Goal: Transaction & Acquisition: Purchase product/service

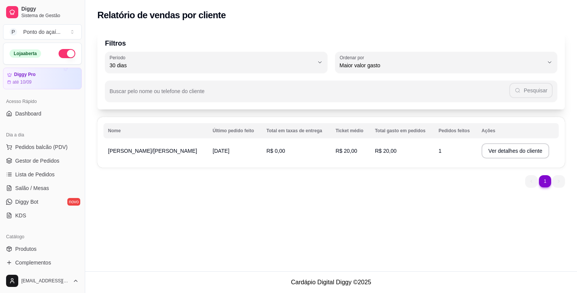
select select "30"
select select "HIGHEST_TOTAL_SPENT_WITH_ORDERS"
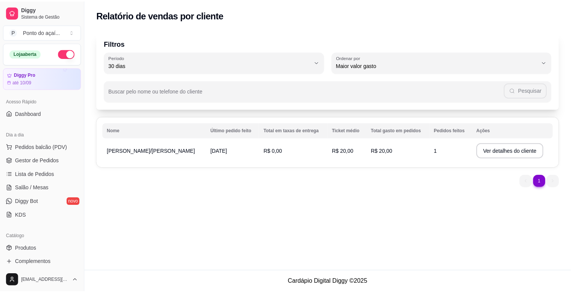
scroll to position [127, 0]
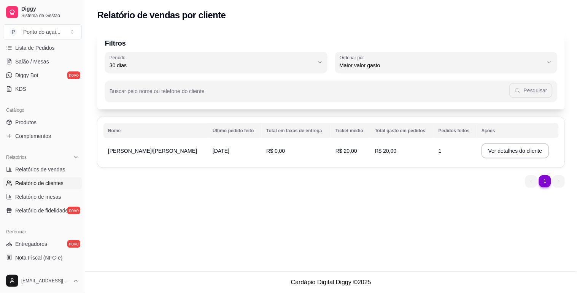
click at [52, 179] on link "Relatório de clientes" at bounding box center [42, 183] width 79 height 12
click at [57, 172] on span "Relatórios de vendas" at bounding box center [40, 170] width 50 height 8
select select "ALL"
select select "0"
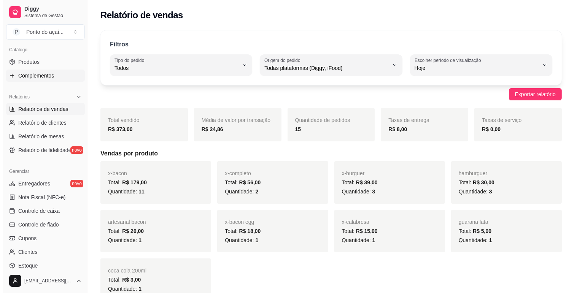
scroll to position [84, 0]
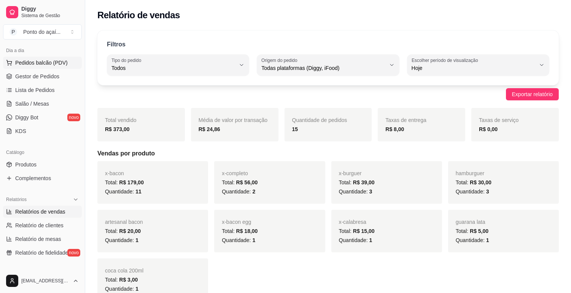
click at [56, 63] on span "Pedidos balcão (PDV)" at bounding box center [41, 63] width 52 height 8
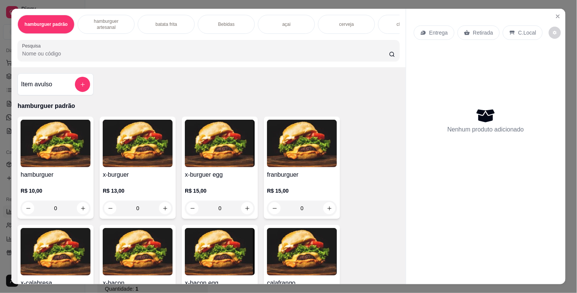
click at [395, 37] on div "hamburguer padrão hamburguer artesanal batata frita Bebidas açai cerveja churra…" at bounding box center [208, 38] width 394 height 59
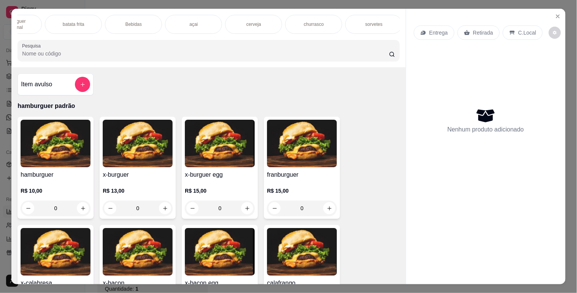
scroll to position [0, 95]
click at [62, 21] on p "batata frita" at bounding box center [71, 24] width 22 height 6
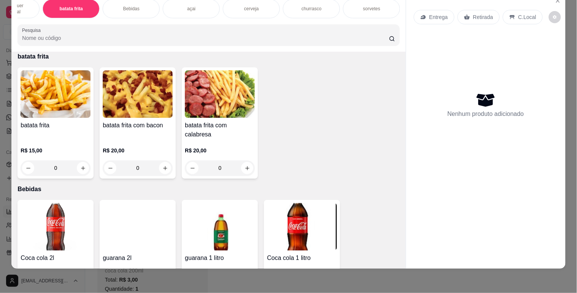
scroll to position [648, 0]
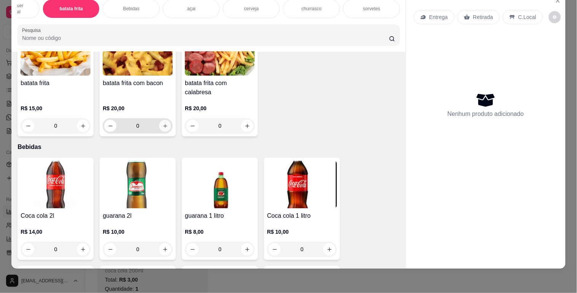
click at [165, 120] on button "increase-product-quantity" at bounding box center [165, 126] width 12 height 12
type input "1"
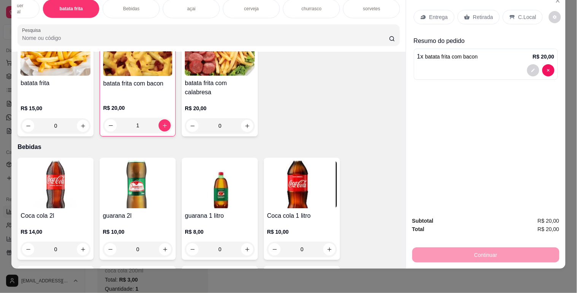
click at [481, 10] on div "Retirada" at bounding box center [478, 17] width 42 height 14
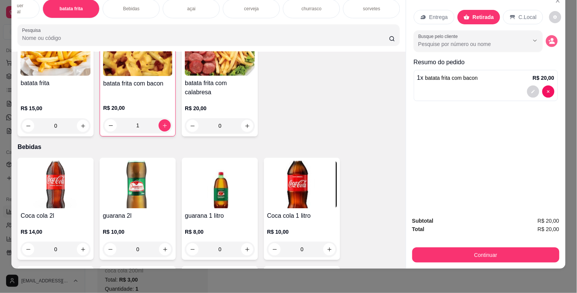
click at [545, 40] on button "decrease-product-quantity" at bounding box center [551, 41] width 12 height 12
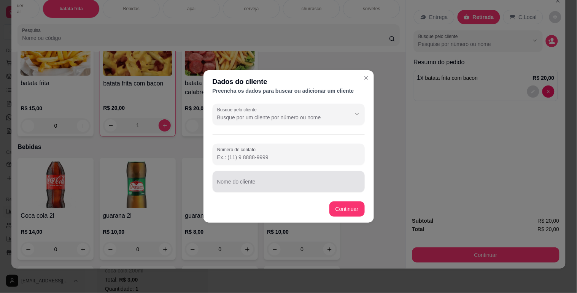
click at [305, 187] on input "Nome do cliente" at bounding box center [288, 185] width 143 height 8
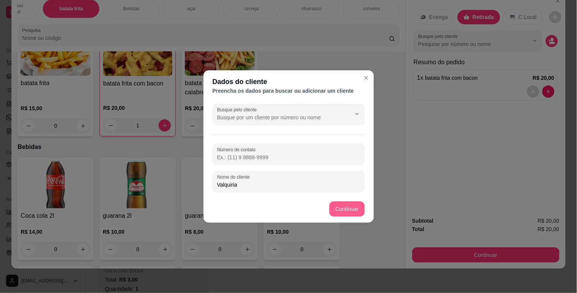
type input "Valquiria"
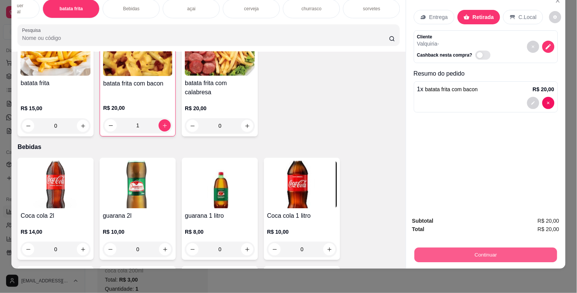
click at [461, 249] on button "Continuar" at bounding box center [485, 254] width 143 height 15
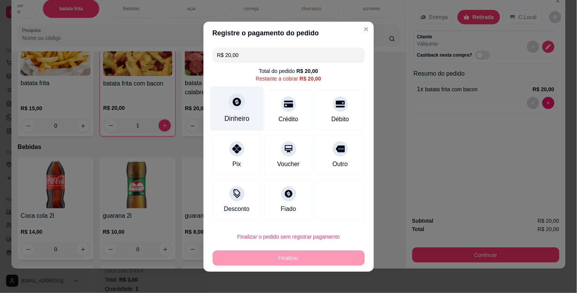
click at [226, 108] on div "Dinheiro" at bounding box center [237, 108] width 54 height 44
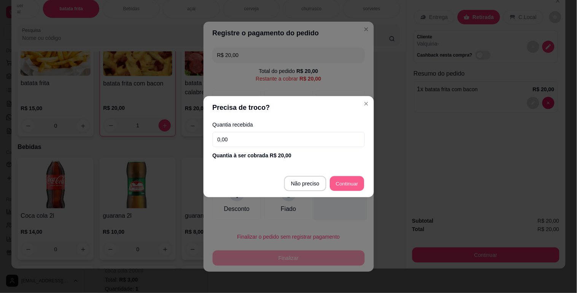
type input "R$ 0,00"
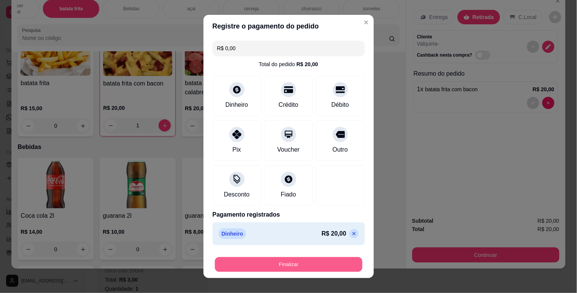
click at [303, 265] on button "Finalizar" at bounding box center [288, 264] width 147 height 15
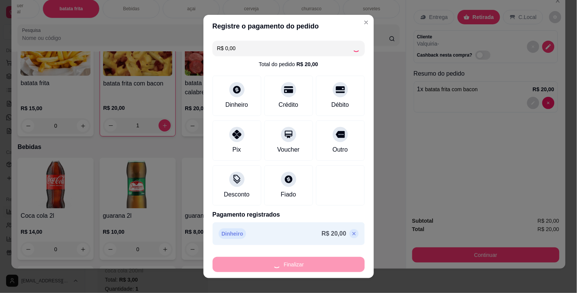
type input "0"
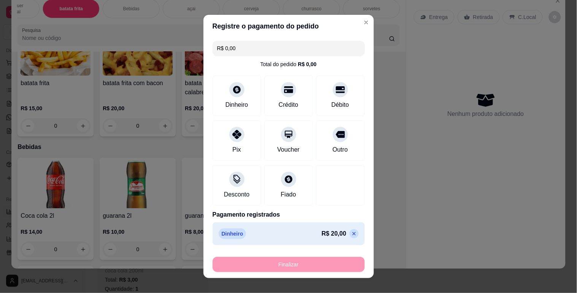
type input "-R$ 20,00"
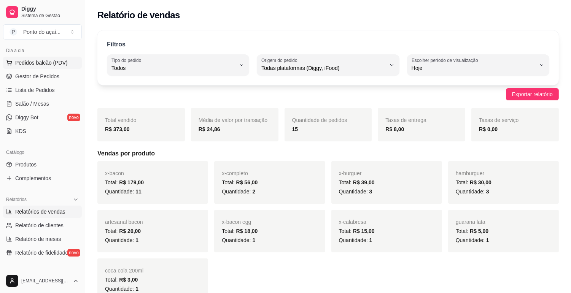
click at [55, 64] on span "Pedidos balcão (PDV)" at bounding box center [41, 63] width 52 height 8
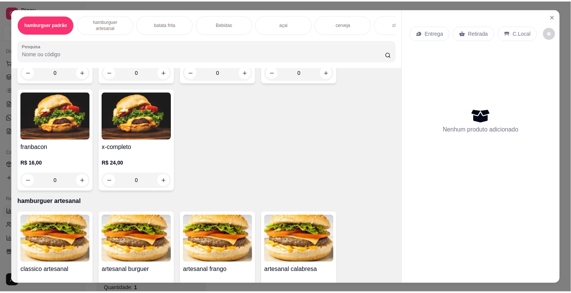
scroll to position [253, 0]
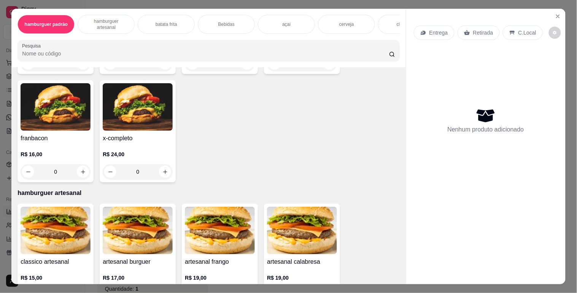
click at [164, 175] on div "0" at bounding box center [138, 171] width 70 height 15
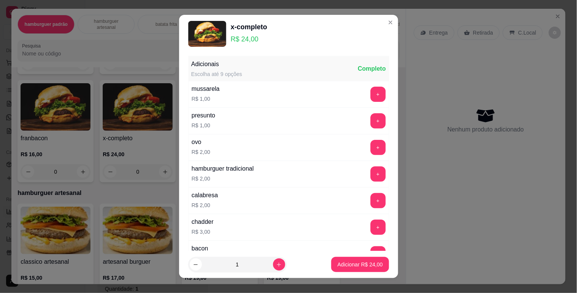
drag, startPoint x: 358, startPoint y: 254, endPoint x: 357, endPoint y: 260, distance: 6.6
click at [358, 257] on footer "1 Adicionar R$ 24,00" at bounding box center [288, 264] width 219 height 27
click at [357, 260] on button "Adicionar R$ 24,00" at bounding box center [360, 264] width 56 height 15
type input "1"
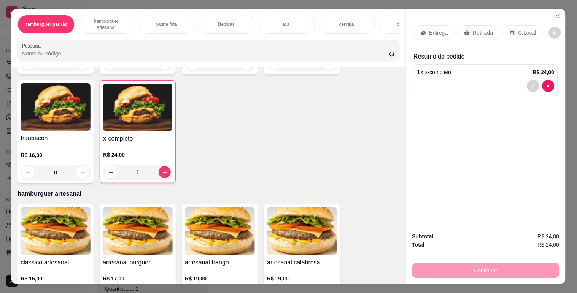
click at [483, 29] on p "Retirada" at bounding box center [483, 33] width 20 height 8
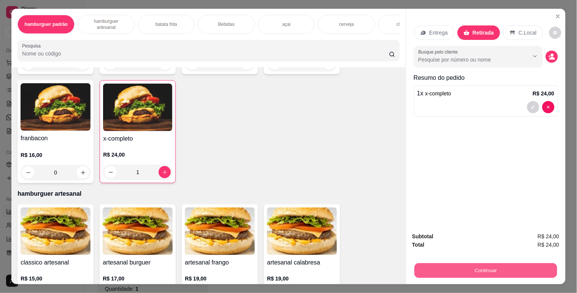
click at [499, 267] on button "Continuar" at bounding box center [485, 270] width 143 height 15
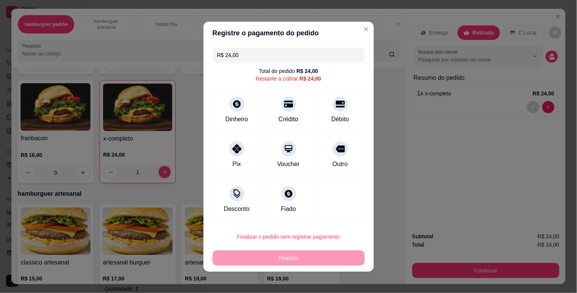
click at [292, 252] on div "Finalizar" at bounding box center [288, 258] width 152 height 15
click at [232, 105] on icon at bounding box center [237, 102] width 10 height 10
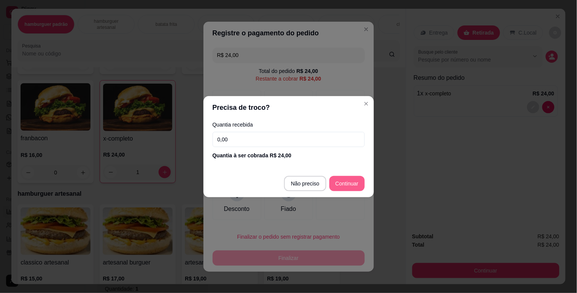
type input "R$ 0,00"
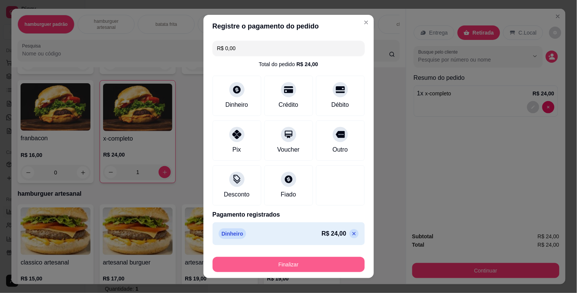
click at [321, 267] on button "Finalizar" at bounding box center [288, 264] width 152 height 15
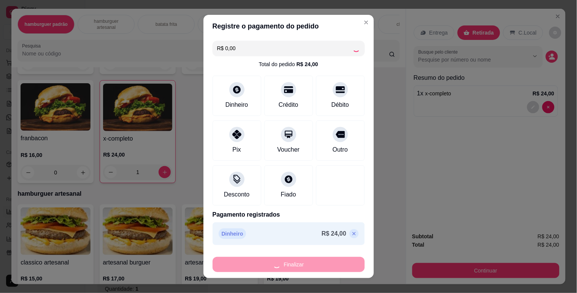
type input "0"
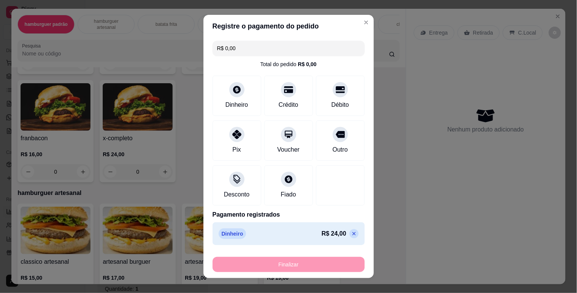
type input "-R$ 24,00"
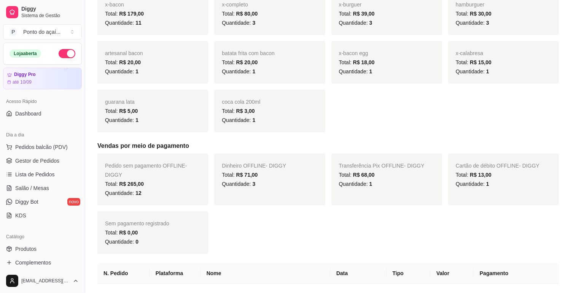
scroll to position [84, 0]
